Goal: Task Accomplishment & Management: Complete application form

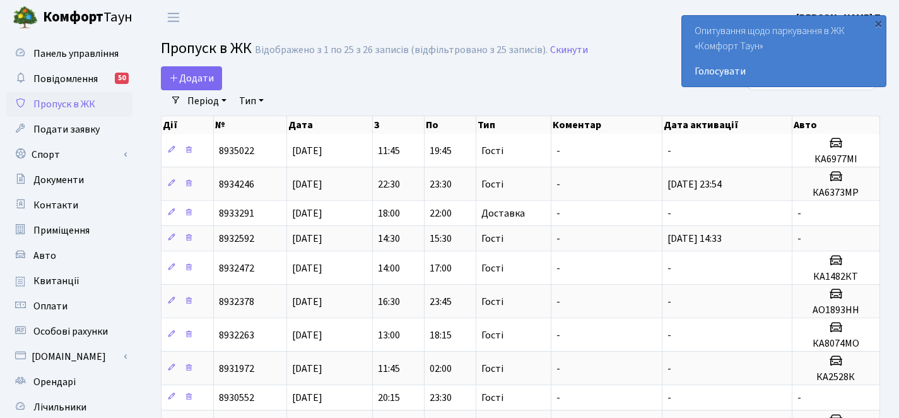
select select "25"
click at [213, 74] on span "Додати" at bounding box center [191, 78] width 45 height 14
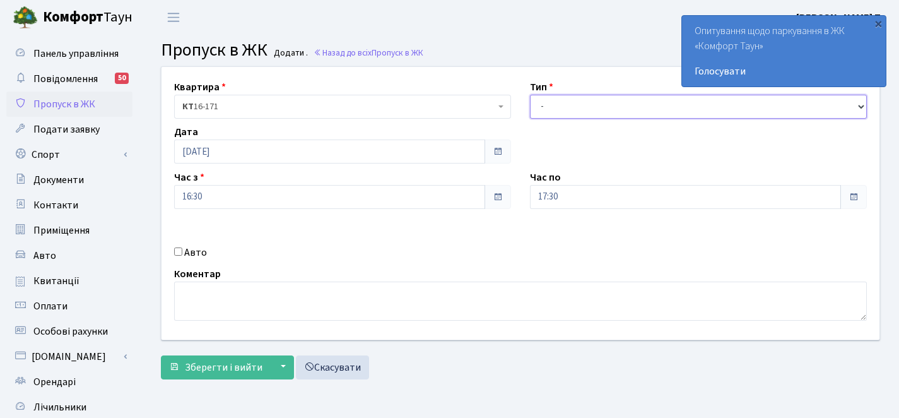
click at [555, 97] on select "- Доставка Таксі Гості Сервіс" at bounding box center [698, 107] width 337 height 24
select select "3"
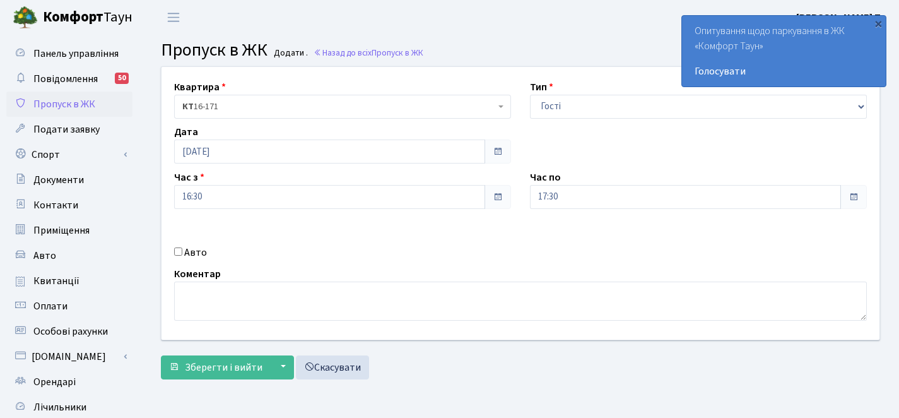
click at [192, 254] on label "Авто" at bounding box center [195, 252] width 23 height 15
click at [182, 254] on input "Авто" at bounding box center [178, 251] width 8 height 8
checkbox input "true"
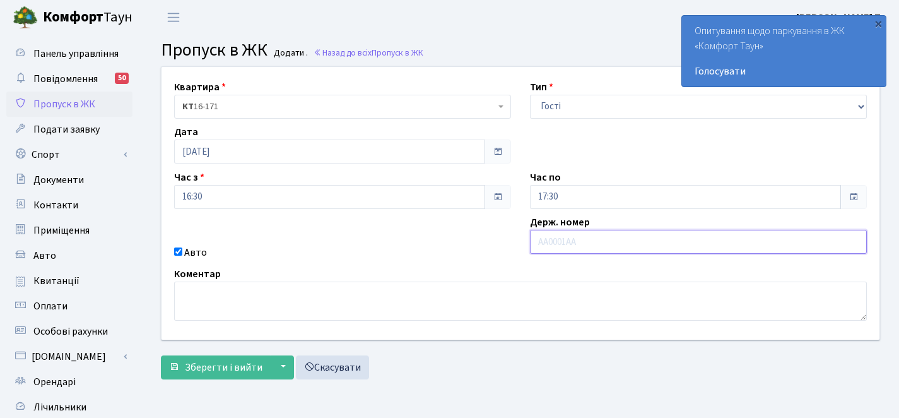
click at [584, 245] on input "text" at bounding box center [698, 242] width 337 height 24
paste input "КА6373МР"
type input "КА6373МР"
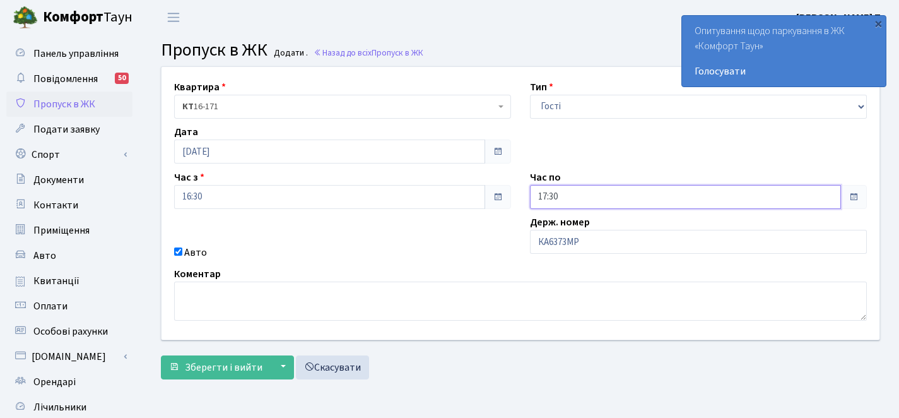
click at [712, 200] on input "17:30" at bounding box center [685, 197] width 311 height 24
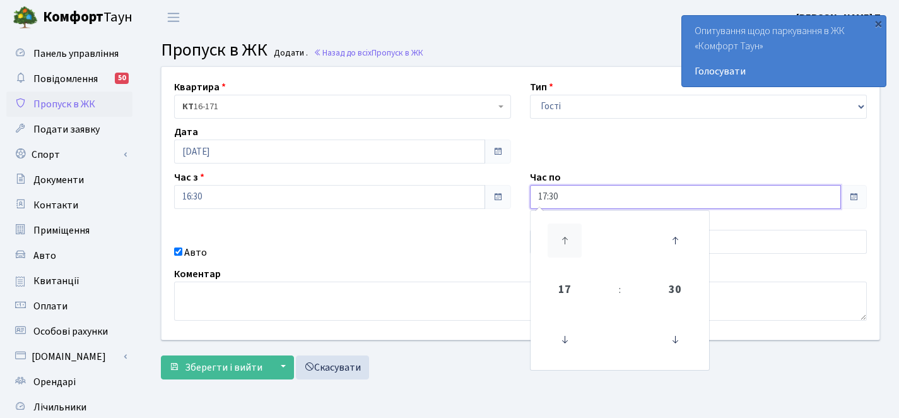
click at [565, 240] on icon at bounding box center [565, 240] width 34 height 34
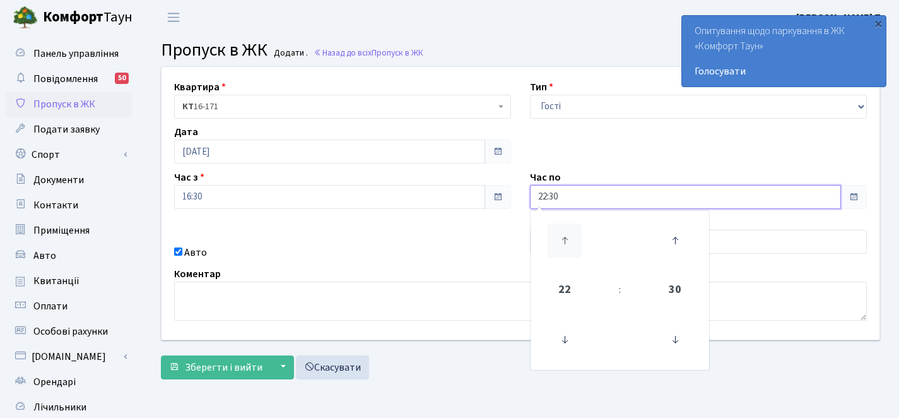
click at [565, 240] on icon at bounding box center [565, 240] width 34 height 34
click at [571, 343] on icon at bounding box center [565, 339] width 34 height 34
type input "00:30"
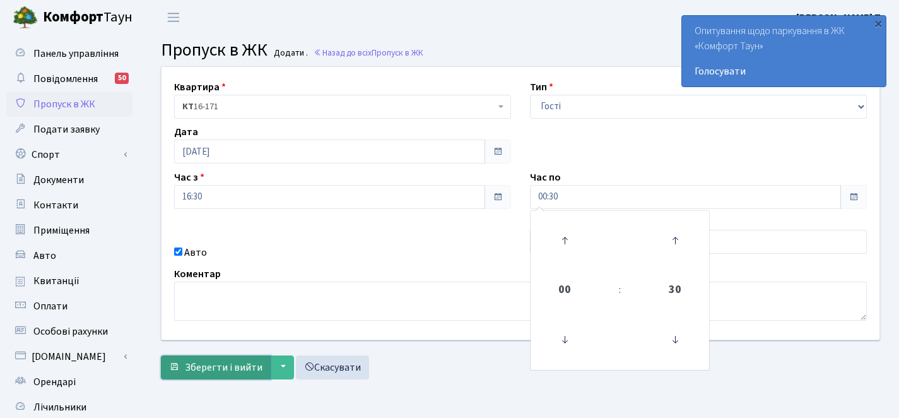
click at [228, 369] on span "Зберегти і вийти" at bounding box center [224, 367] width 78 height 14
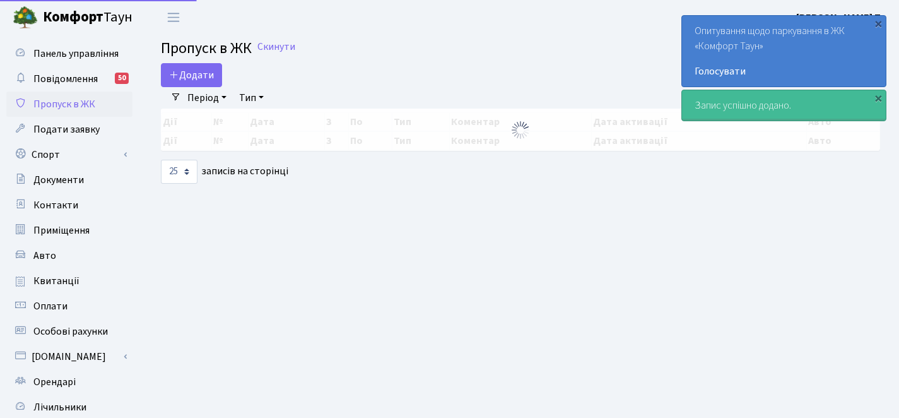
select select "25"
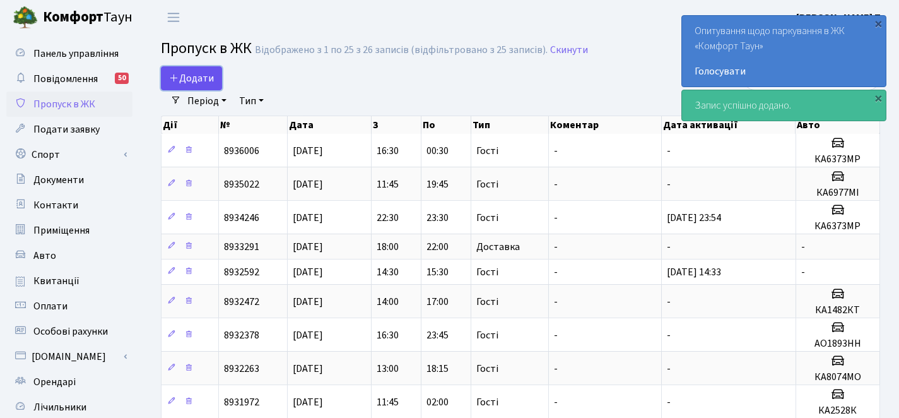
click at [196, 79] on span "Додати" at bounding box center [191, 78] width 45 height 14
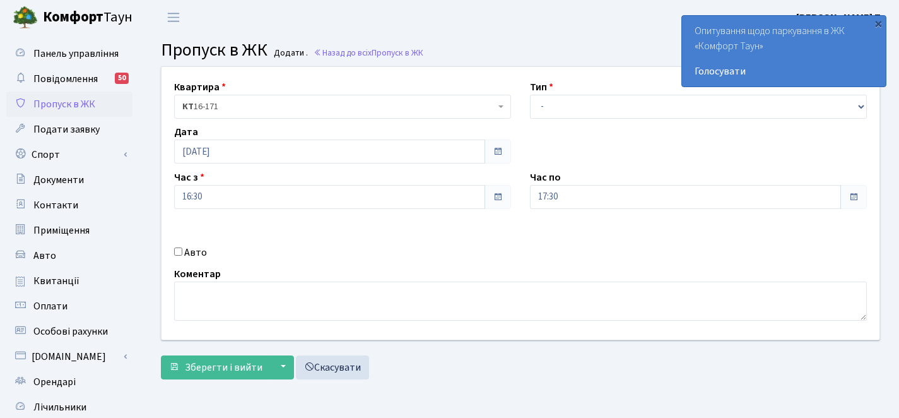
click at [505, 155] on span at bounding box center [497, 151] width 26 height 24
click at [394, 157] on input "[DATE]" at bounding box center [329, 151] width 311 height 24
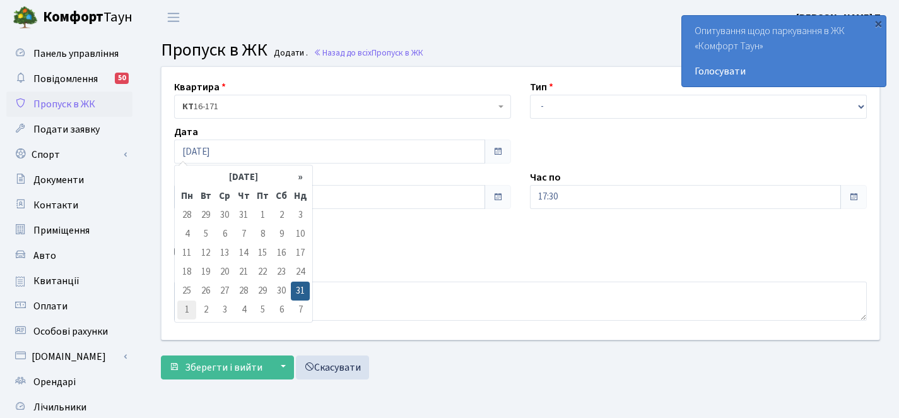
click at [188, 308] on td "1" at bounding box center [186, 309] width 19 height 19
type input "[DATE]"
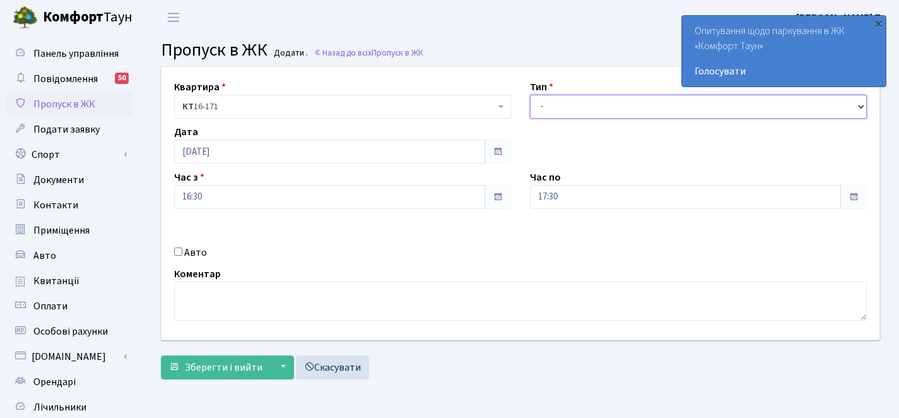
click at [632, 105] on select "- Доставка Таксі Гості Сервіс" at bounding box center [698, 107] width 337 height 24
select select "3"
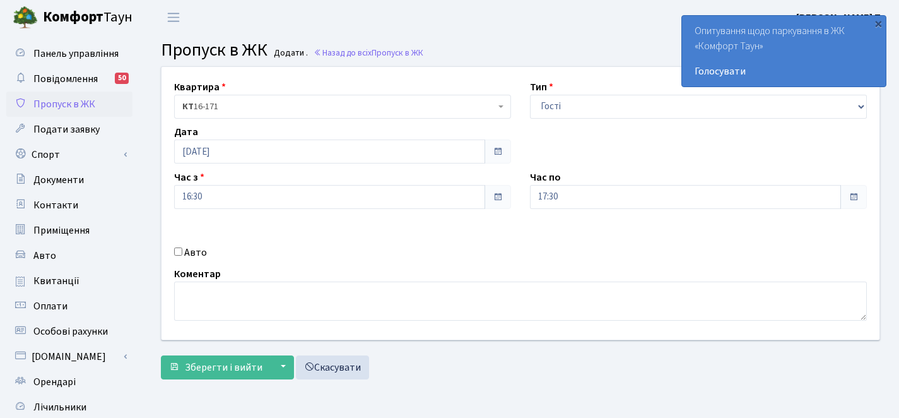
click at [189, 250] on label "Авто" at bounding box center [195, 252] width 23 height 15
click at [182, 250] on input "Авто" at bounding box center [178, 251] width 8 height 8
checkbox input "true"
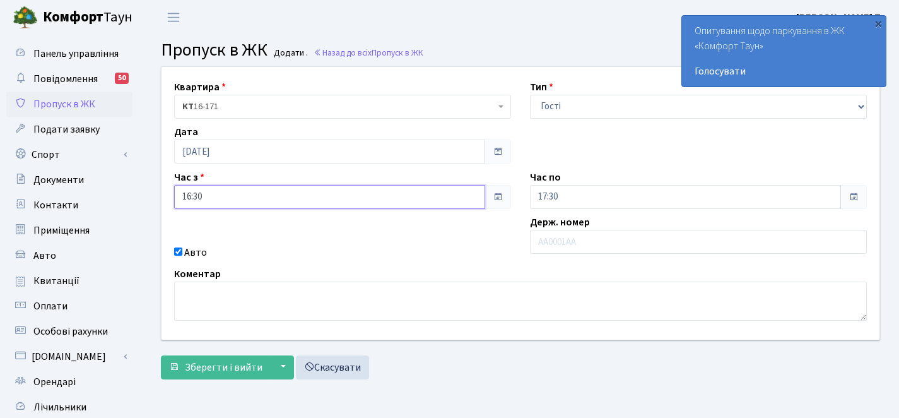
click at [248, 201] on input "16:30" at bounding box center [329, 197] width 311 height 24
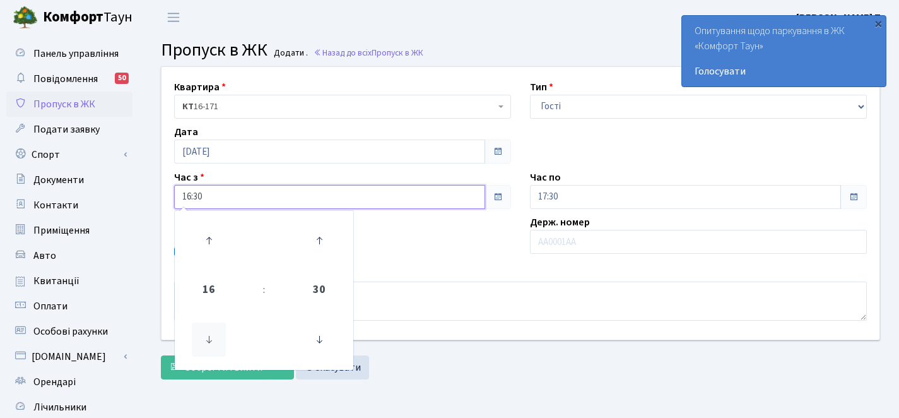
click at [206, 343] on icon at bounding box center [209, 339] width 34 height 34
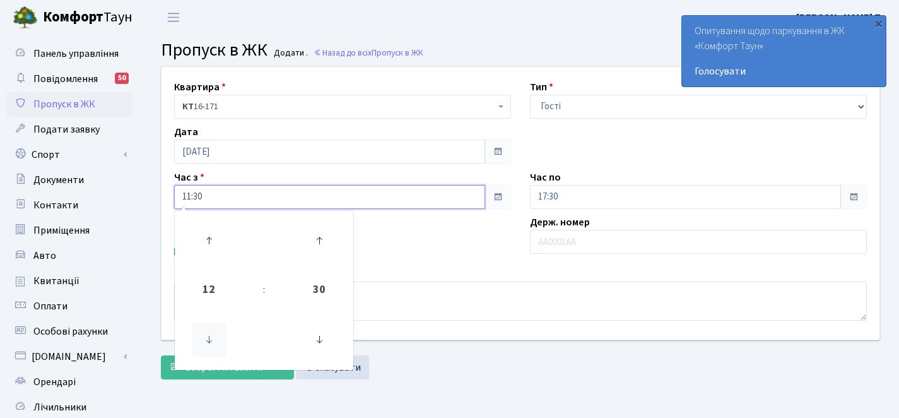
click at [206, 343] on icon at bounding box center [209, 339] width 34 height 34
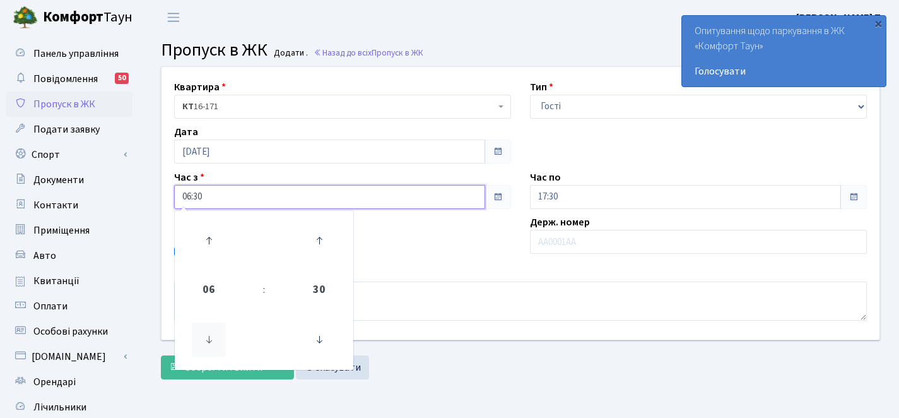
click at [206, 343] on icon at bounding box center [209, 339] width 34 height 34
type input "04:30"
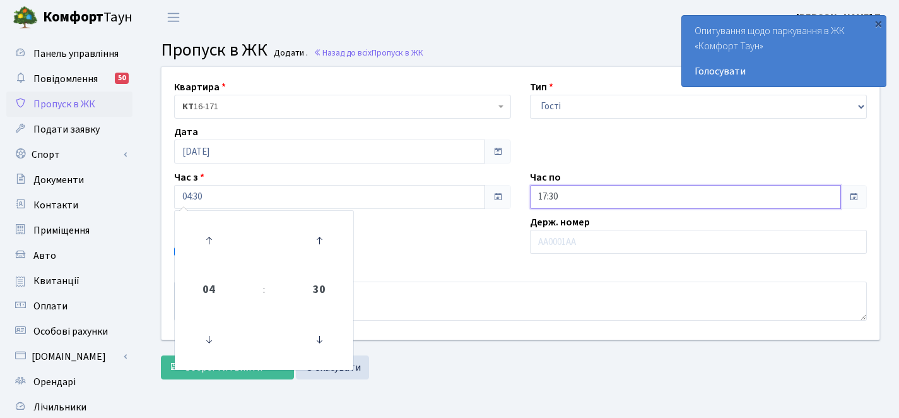
click at [778, 193] on input "17:30" at bounding box center [685, 197] width 311 height 24
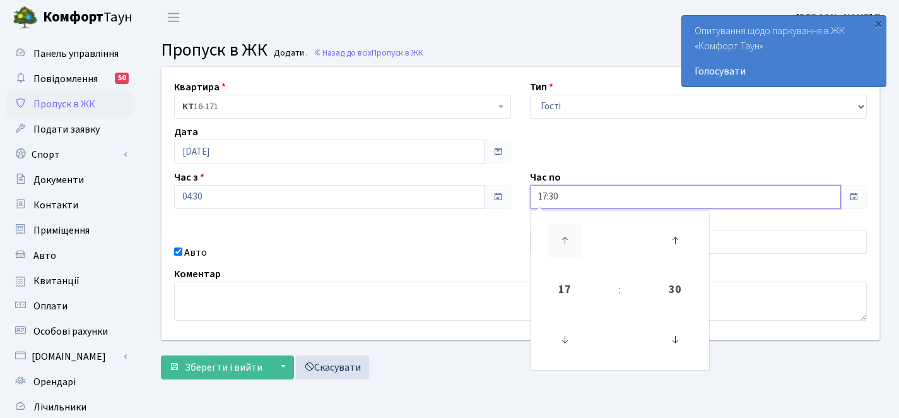
click at [571, 239] on icon at bounding box center [565, 240] width 34 height 34
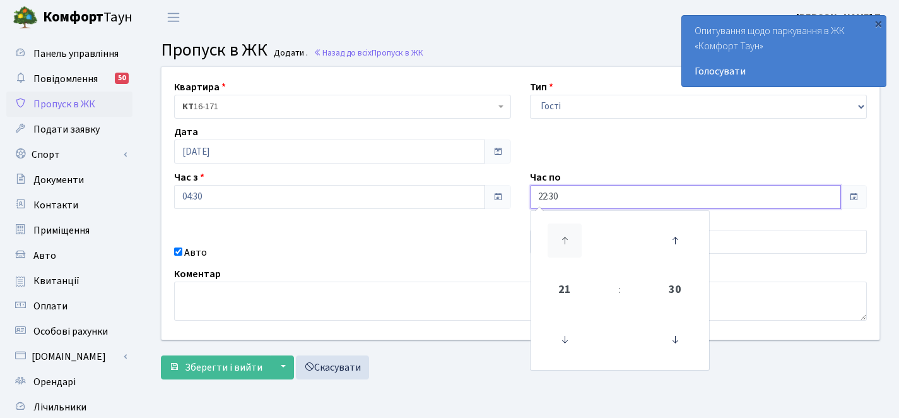
click at [571, 239] on icon at bounding box center [565, 240] width 34 height 34
type input "00:30"
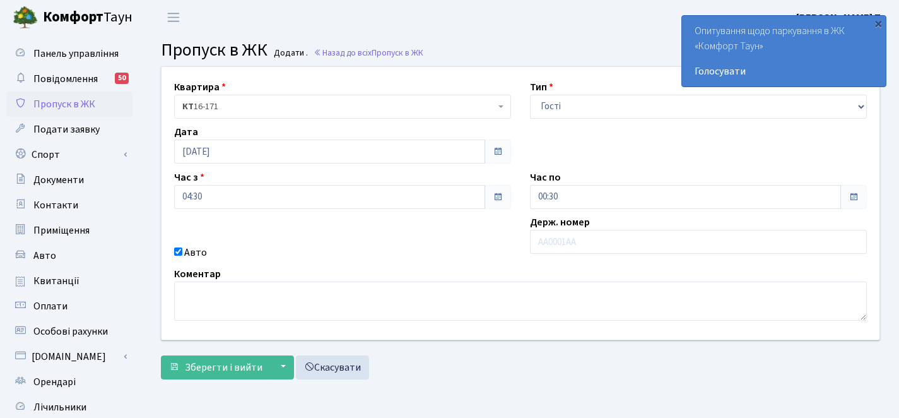
click at [382, 235] on div "Квартира <b>КТ</b>&nbsp;&nbsp;&nbsp;&nbsp;16-171 КТ 16-171 Тип - Доставка Таксі…" at bounding box center [520, 203] width 737 height 272
click at [611, 239] on input "text" at bounding box center [698, 242] width 337 height 24
paste input "КА6373МР"
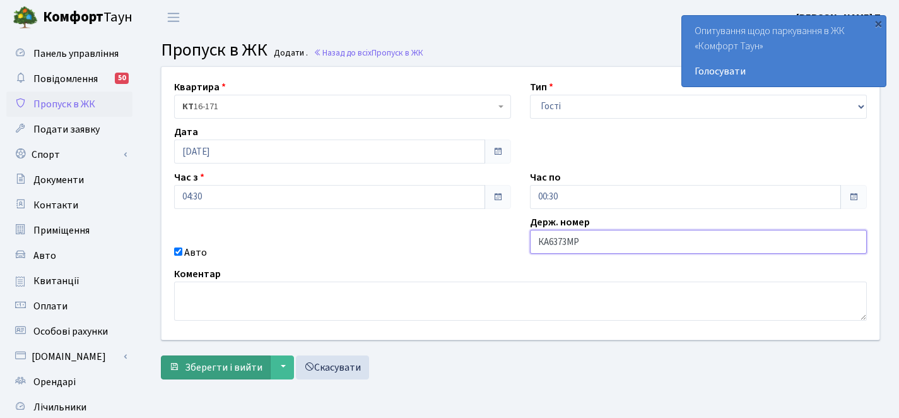
type input "КА6373МР"
click at [192, 367] on span "Зберегти і вийти" at bounding box center [224, 367] width 78 height 14
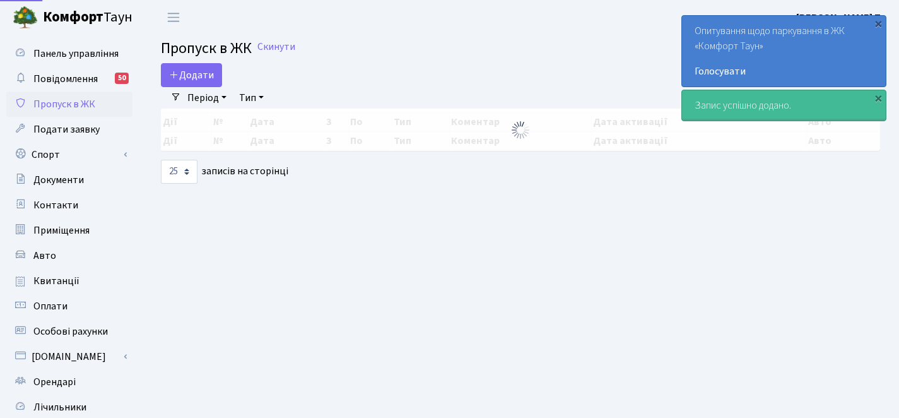
select select "25"
